Goal: Task Accomplishment & Management: Manage account settings

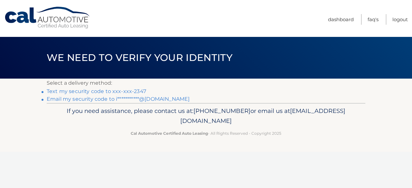
click at [85, 93] on link "Text my security code to xxx-xxx-2347" at bounding box center [96, 91] width 99 height 6
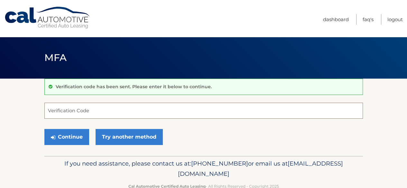
click at [123, 107] on input "Verification Code" at bounding box center [203, 111] width 318 height 16
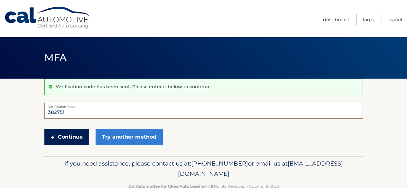
type input "382751"
click at [82, 137] on button "Continue" at bounding box center [66, 137] width 45 height 16
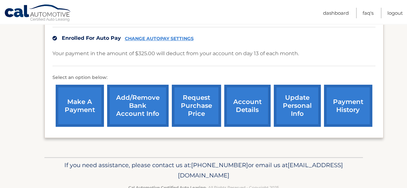
scroll to position [216, 0]
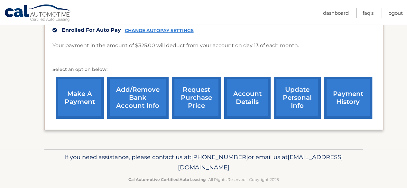
click at [301, 90] on link "update personal info" at bounding box center [297, 98] width 47 height 42
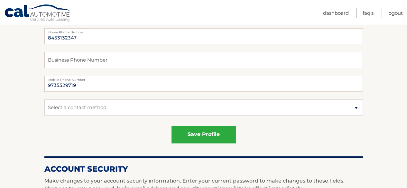
scroll to position [96, 0]
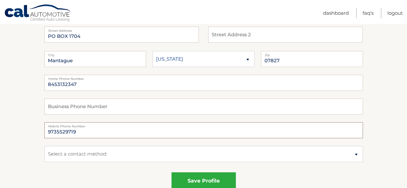
click at [80, 130] on input "9735529719" at bounding box center [203, 131] width 318 height 16
type input "9"
type input "8453132347"
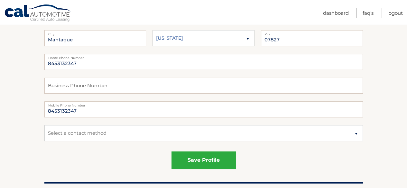
scroll to position [129, 0]
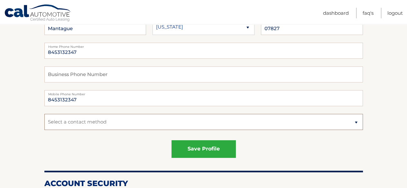
click at [83, 119] on select "Select a contact method Mobile Home" at bounding box center [203, 122] width 318 height 16
select select "1"
click at [44, 114] on select "Select a contact method Mobile Home" at bounding box center [203, 122] width 318 height 16
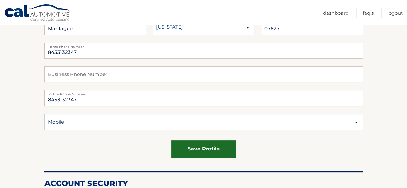
click at [184, 143] on button "save profile" at bounding box center [203, 150] width 64 height 18
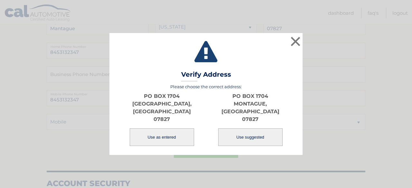
click at [148, 132] on button "Use as entered" at bounding box center [162, 138] width 64 height 18
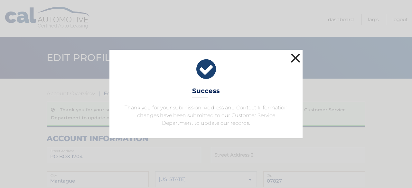
click at [297, 58] on button "×" at bounding box center [295, 58] width 13 height 13
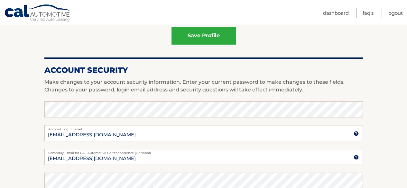
scroll to position [73, 0]
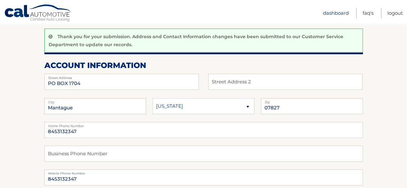
click at [336, 9] on link "Dashboard" at bounding box center [336, 13] width 26 height 11
click at [336, 13] on link "Dashboard" at bounding box center [336, 13] width 26 height 11
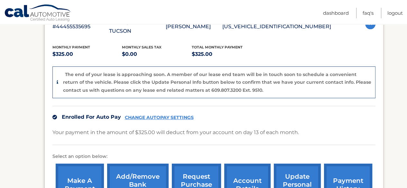
scroll to position [161, 0]
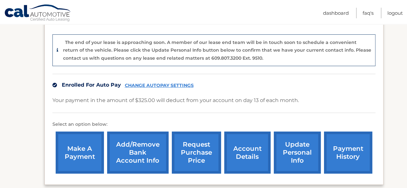
click at [252, 149] on link "account details" at bounding box center [247, 153] width 46 height 42
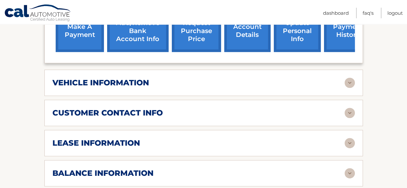
scroll to position [257, 0]
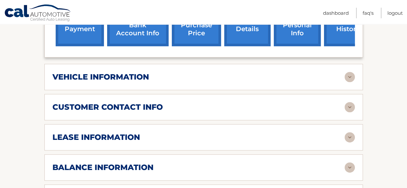
click at [348, 132] on img at bounding box center [349, 137] width 10 height 10
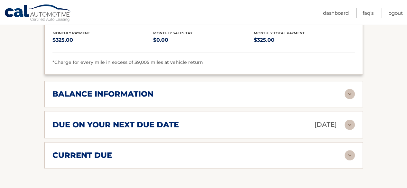
scroll to position [482, 0]
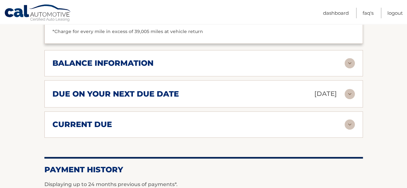
click at [349, 58] on img at bounding box center [349, 63] width 10 height 10
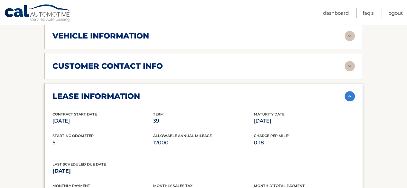
scroll to position [138, 0]
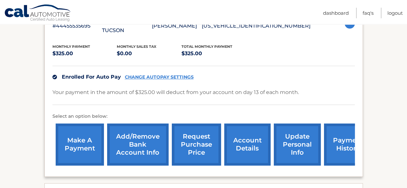
click at [192, 142] on link "request purchase price" at bounding box center [196, 145] width 49 height 42
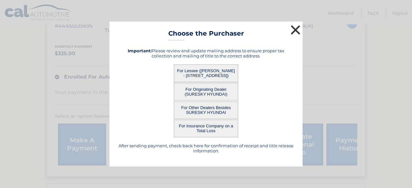
click at [293, 30] on button "×" at bounding box center [295, 29] width 13 height 13
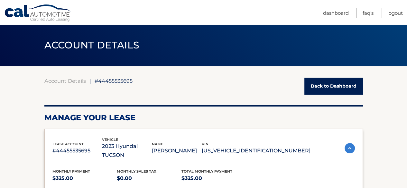
scroll to position [9, 0]
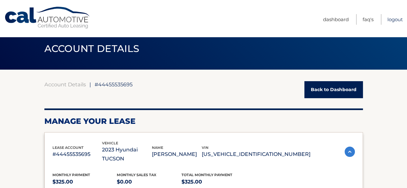
click at [392, 18] on link "Logout" at bounding box center [394, 19] width 15 height 11
